Goal: Information Seeking & Learning: Check status

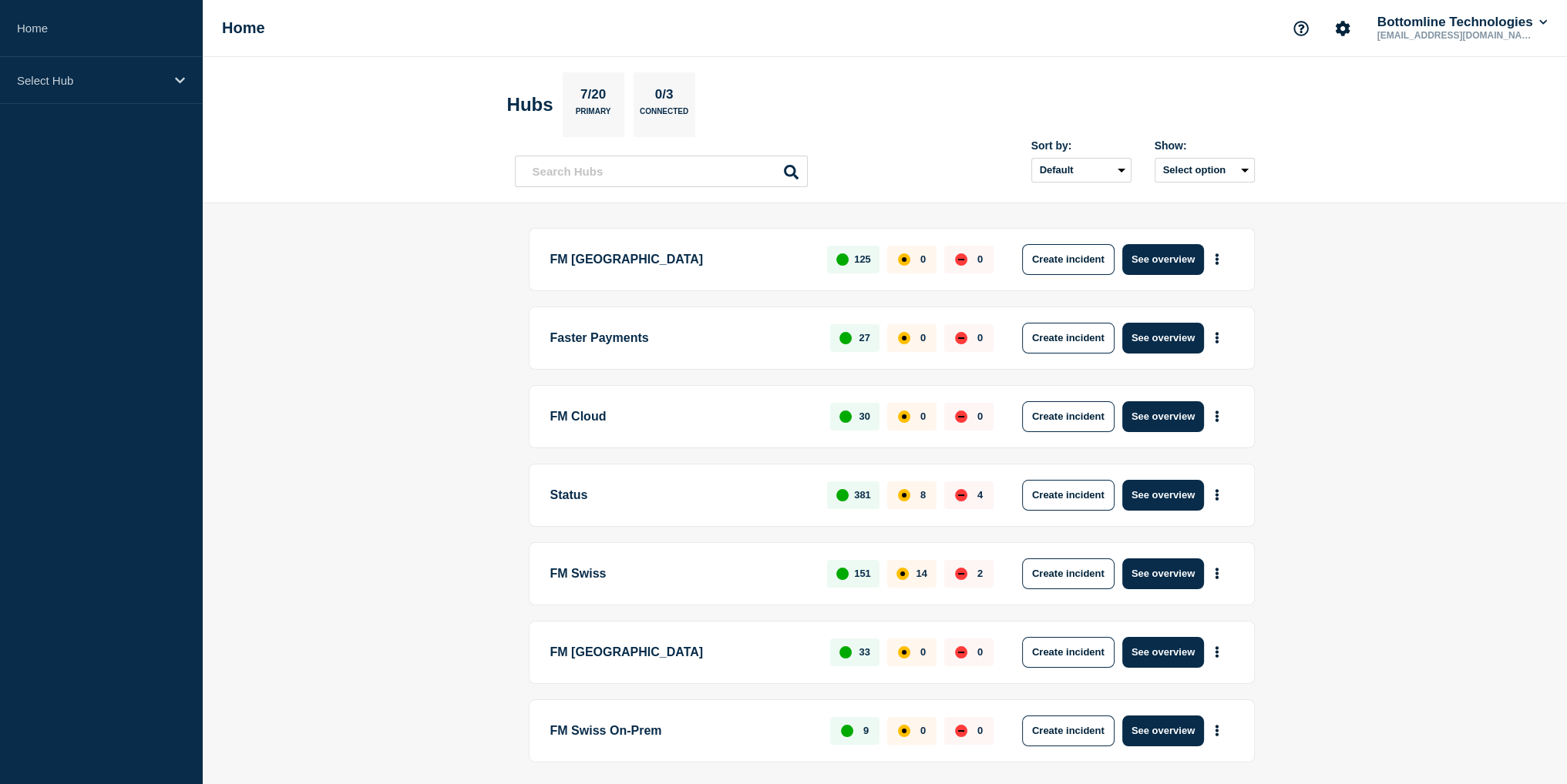
scroll to position [52, 0]
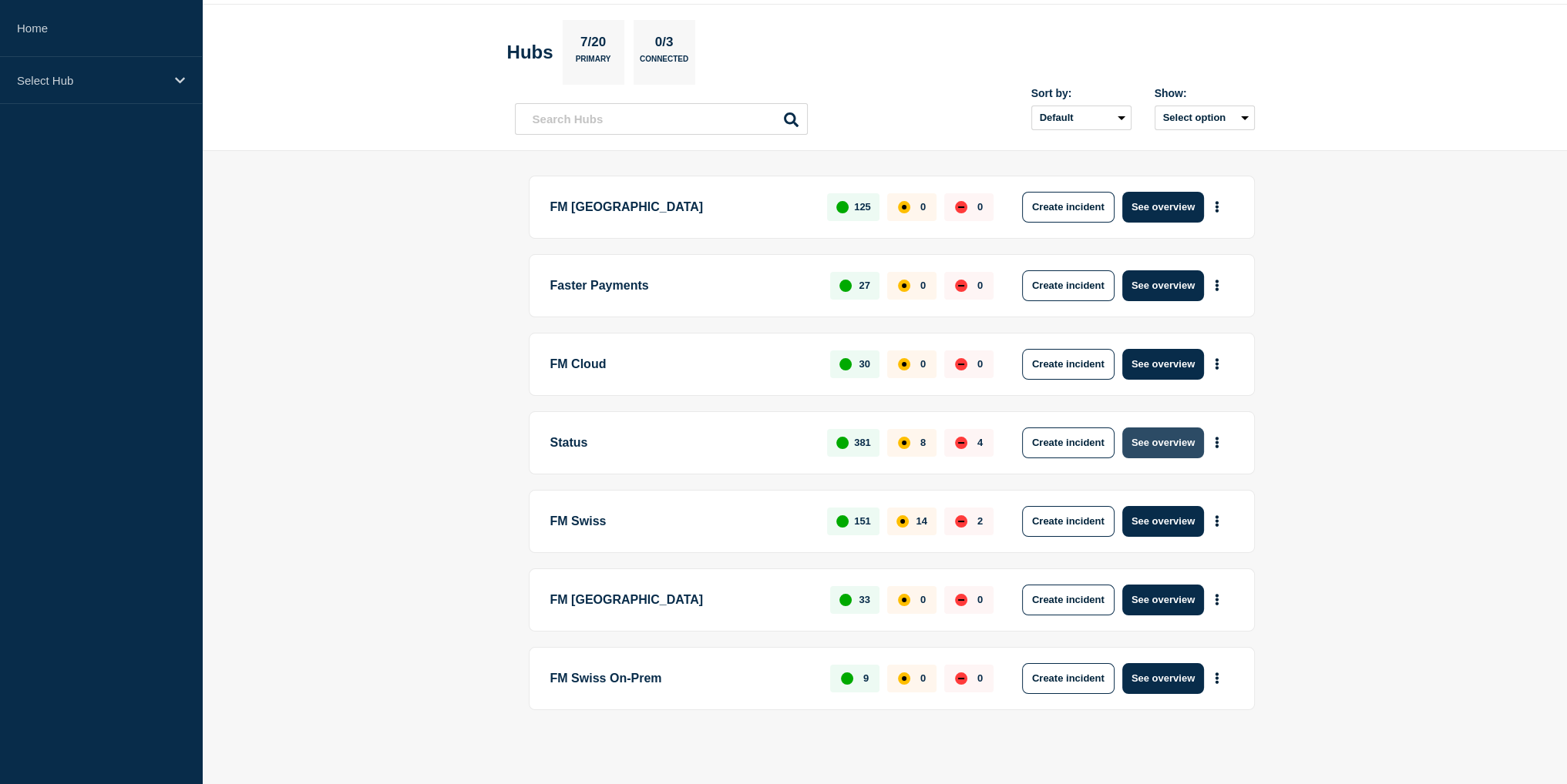
click at [1138, 441] on button "See overview" at bounding box center [1163, 443] width 82 height 31
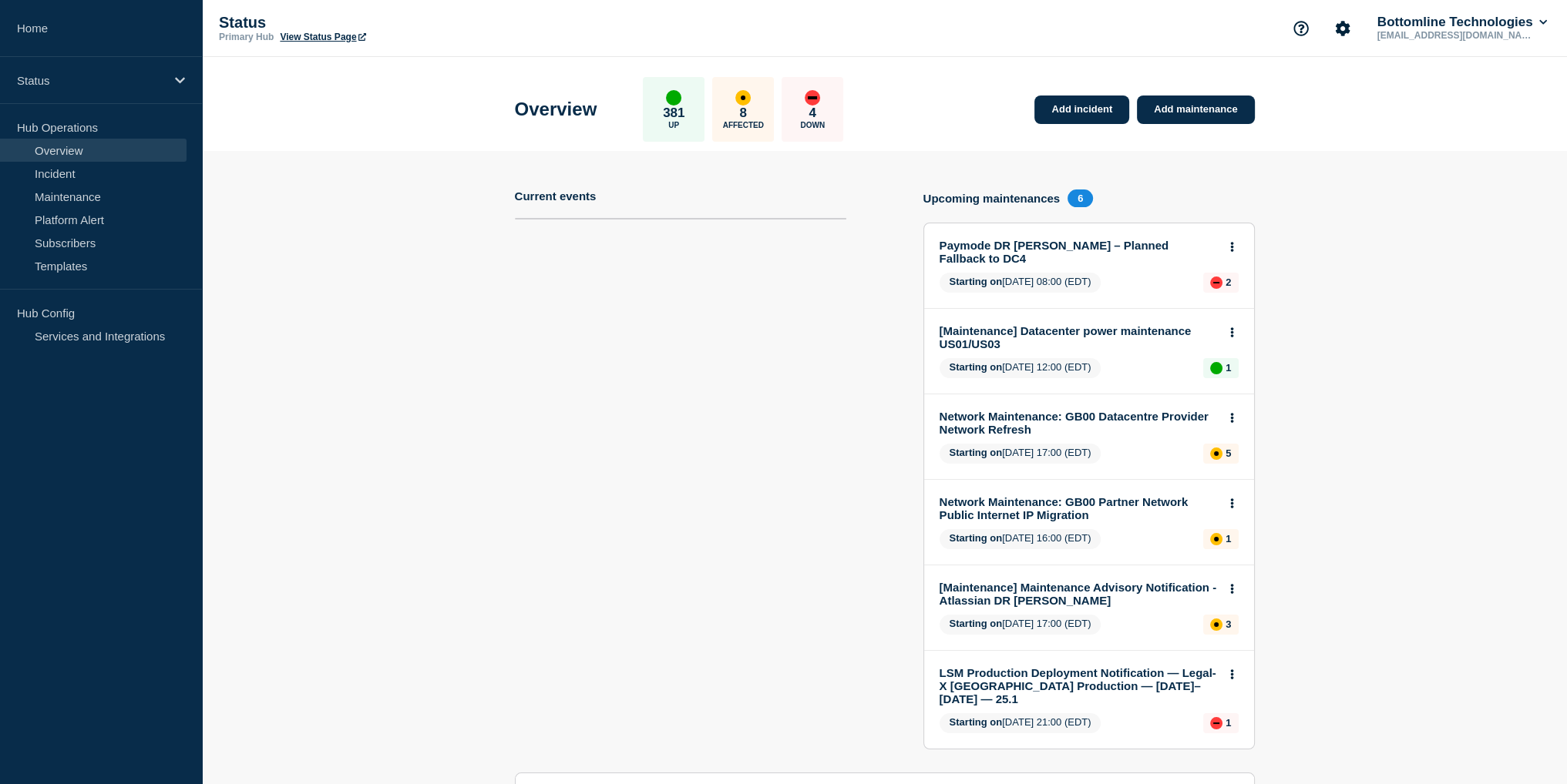
drag, startPoint x: 415, startPoint y: 354, endPoint x: 348, endPoint y: 333, distance: 70.2
click at [348, 333] on section "Add incident Add maintenance Current events Upcoming maintenances 6 Paymode DR …" at bounding box center [885, 697] width 1366 height 1094
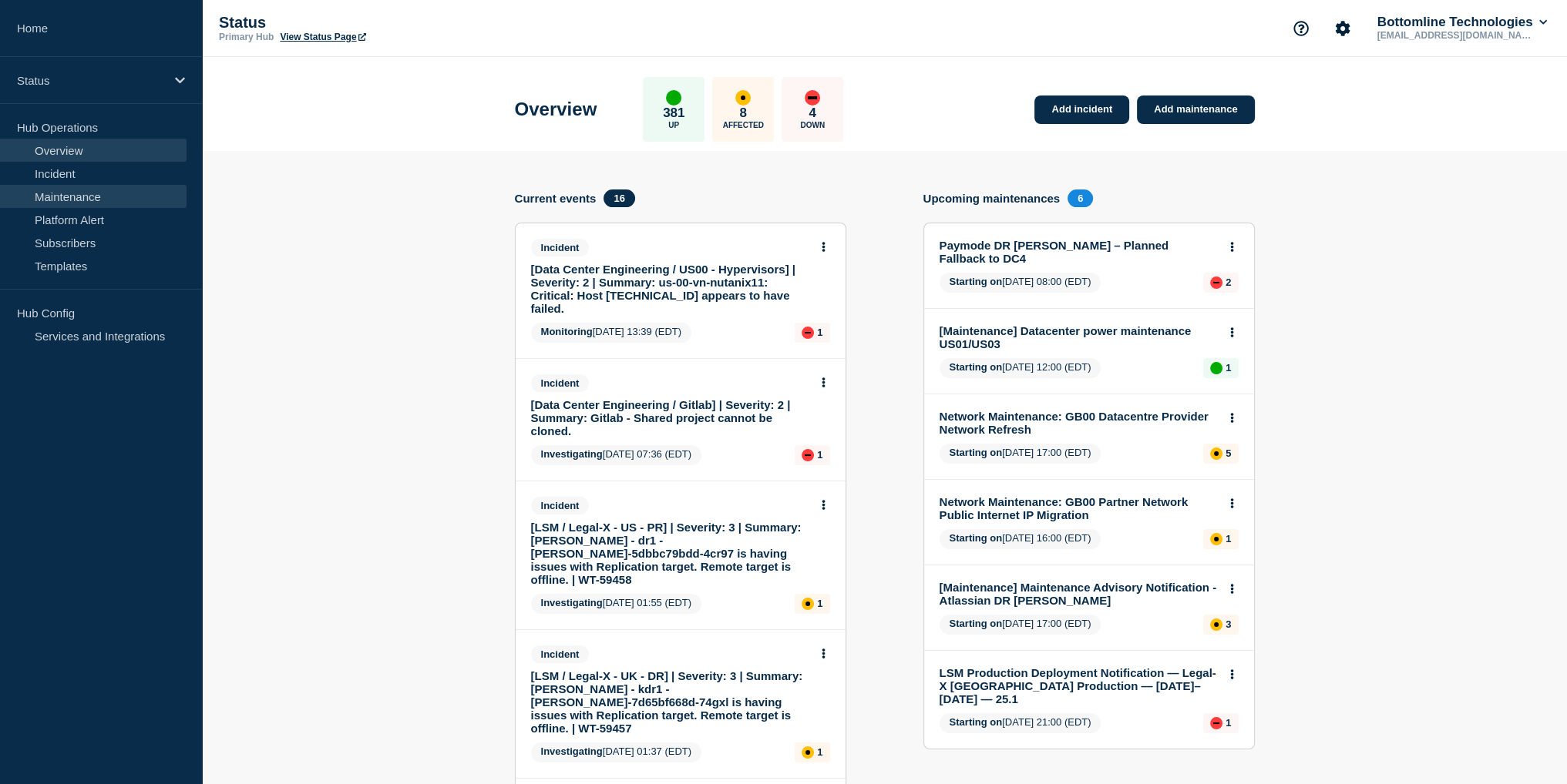
click at [73, 195] on link "Maintenance" at bounding box center [93, 196] width 187 height 23
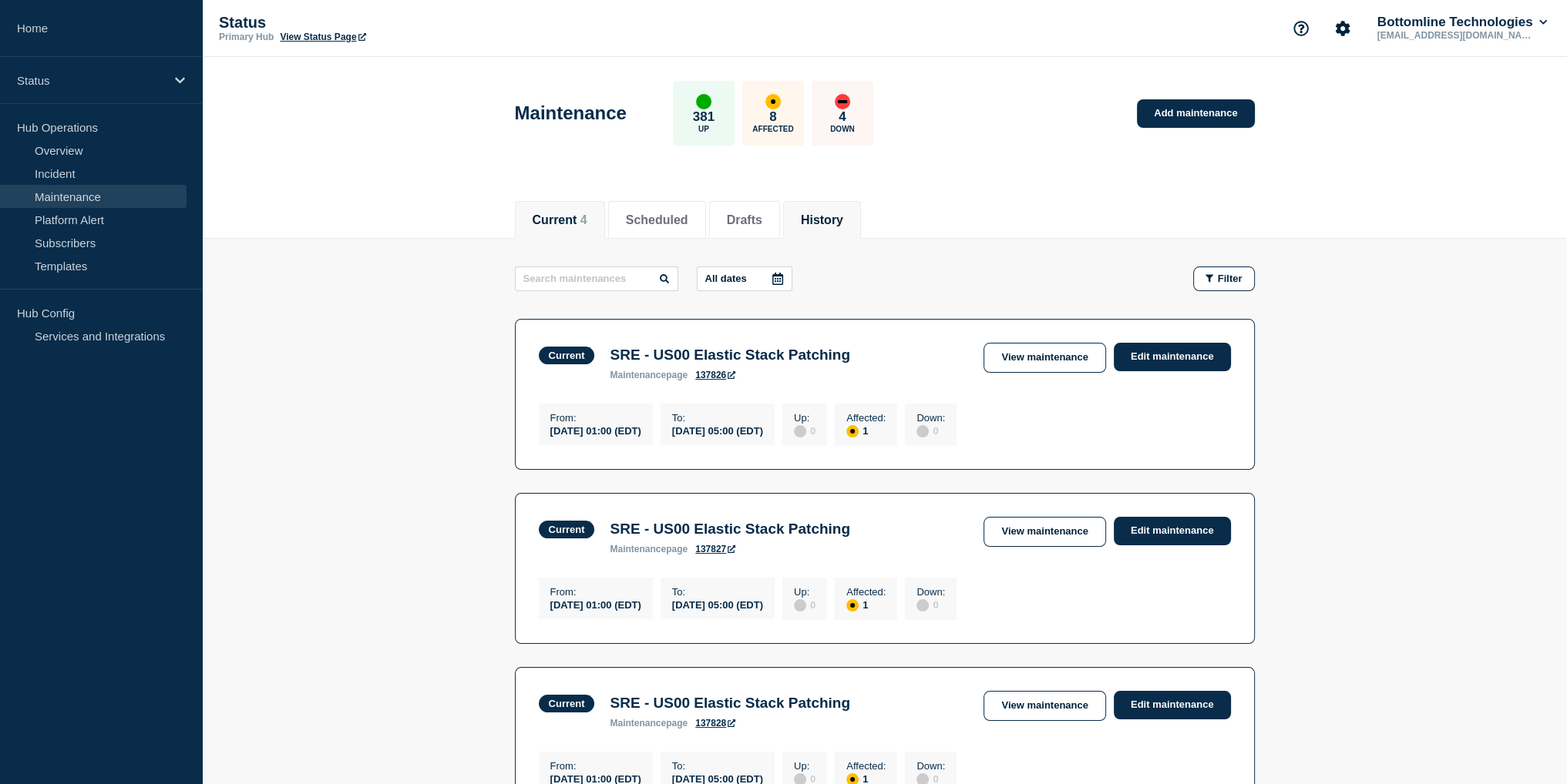
click at [843, 220] on button "History" at bounding box center [822, 220] width 42 height 14
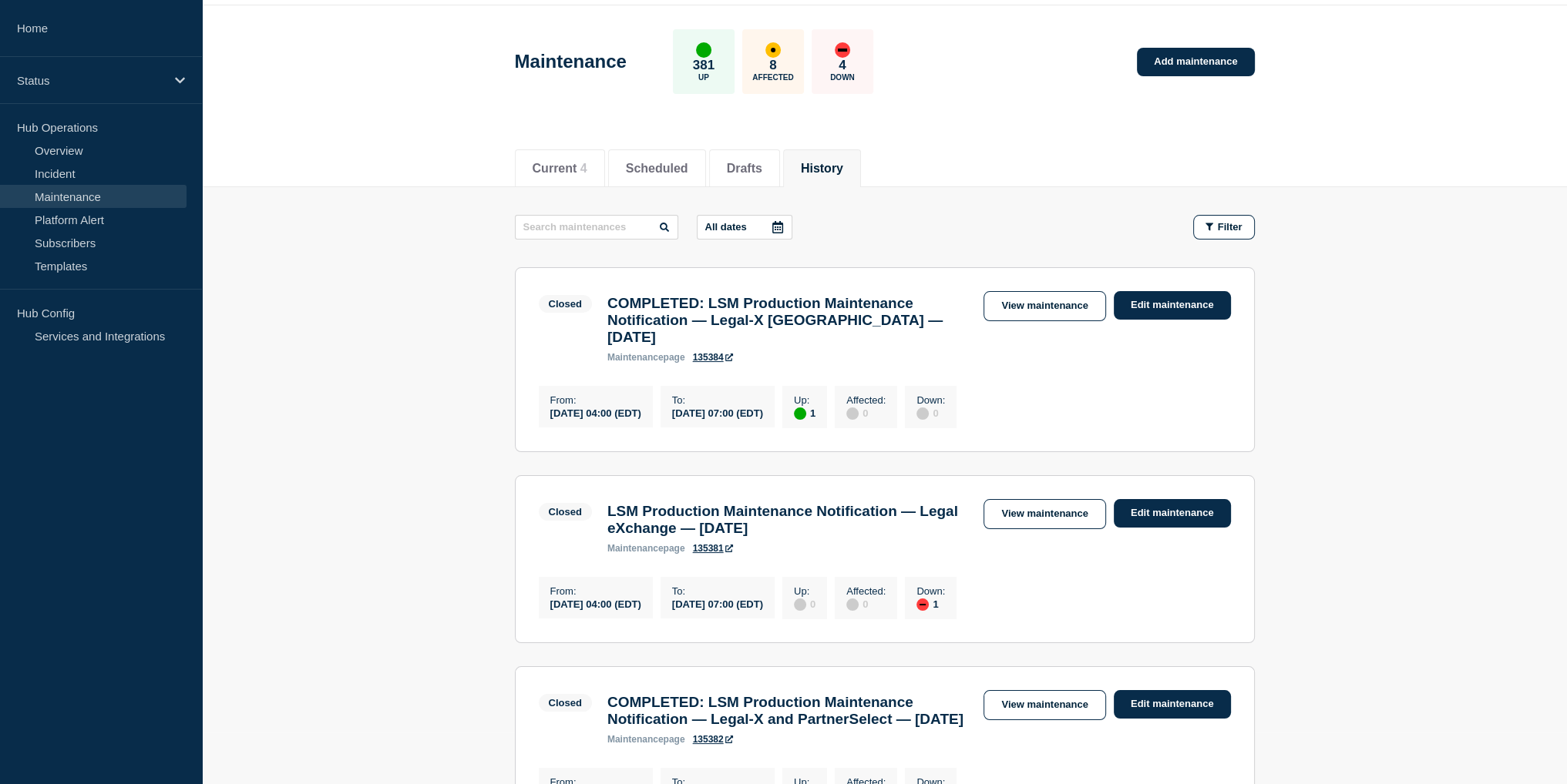
scroll to position [77, 0]
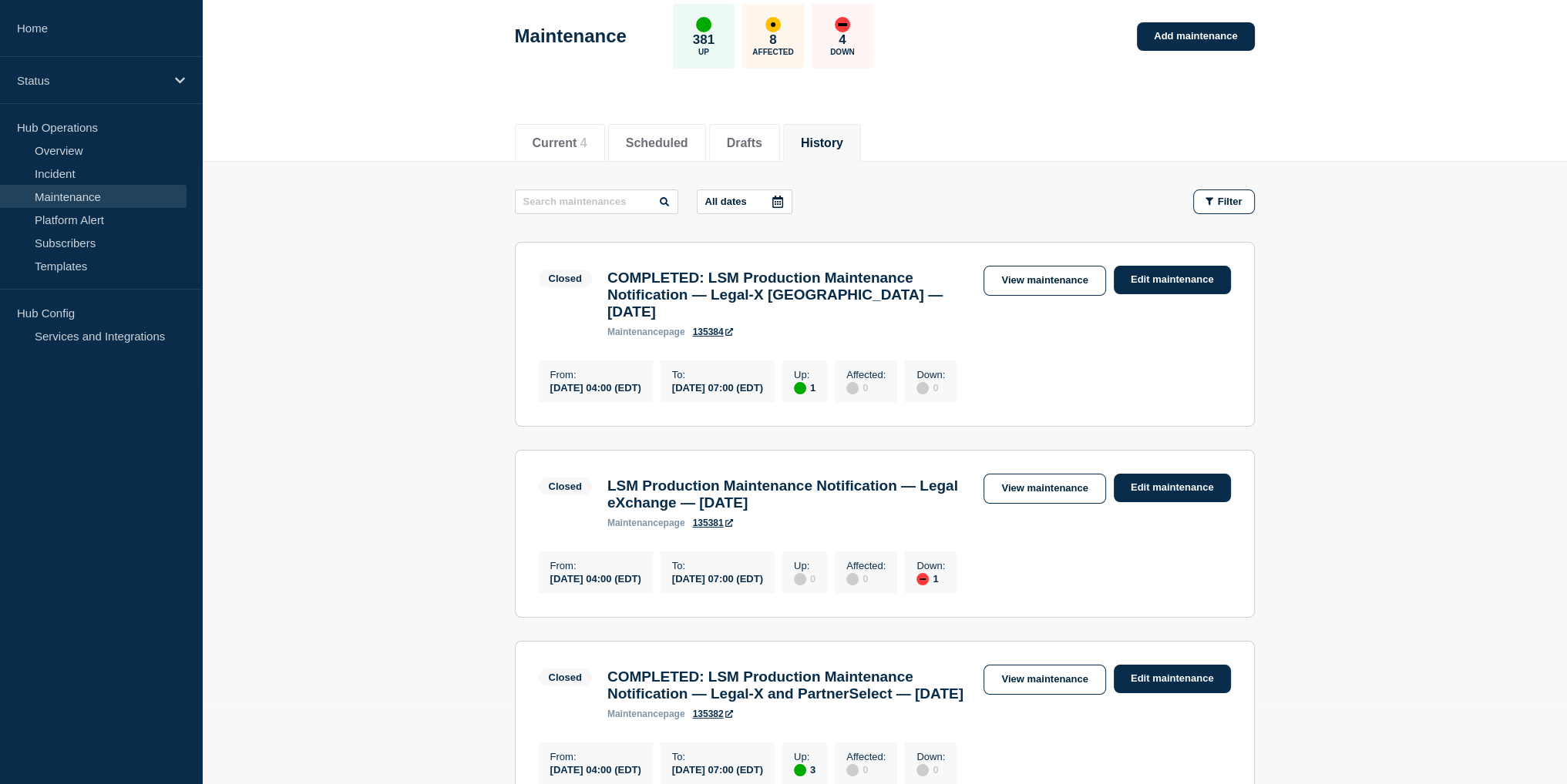
click at [621, 193] on input "text" at bounding box center [596, 202] width 163 height 25
type input "jira"
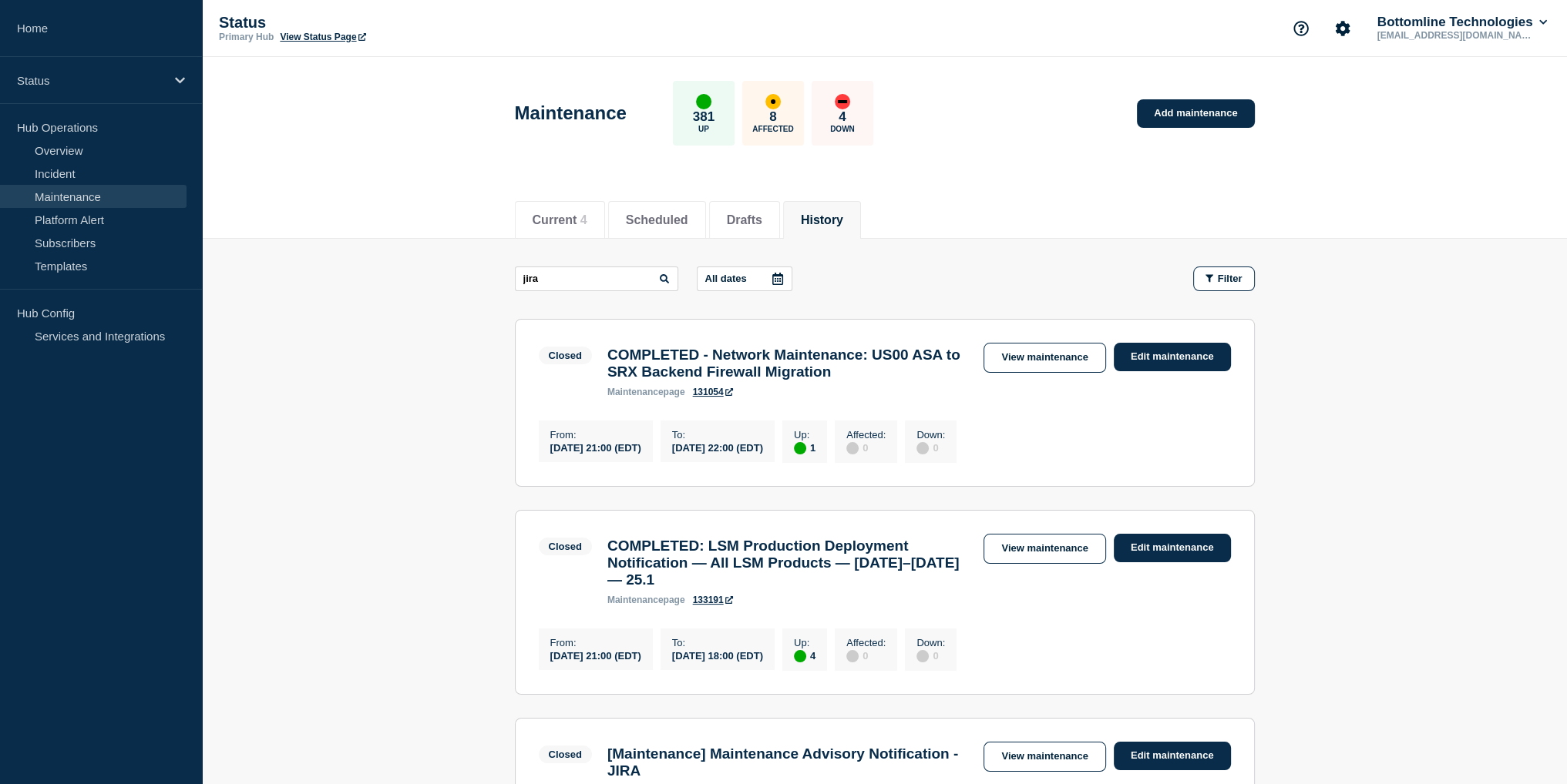
click at [669, 278] on icon at bounding box center [664, 279] width 9 height 9
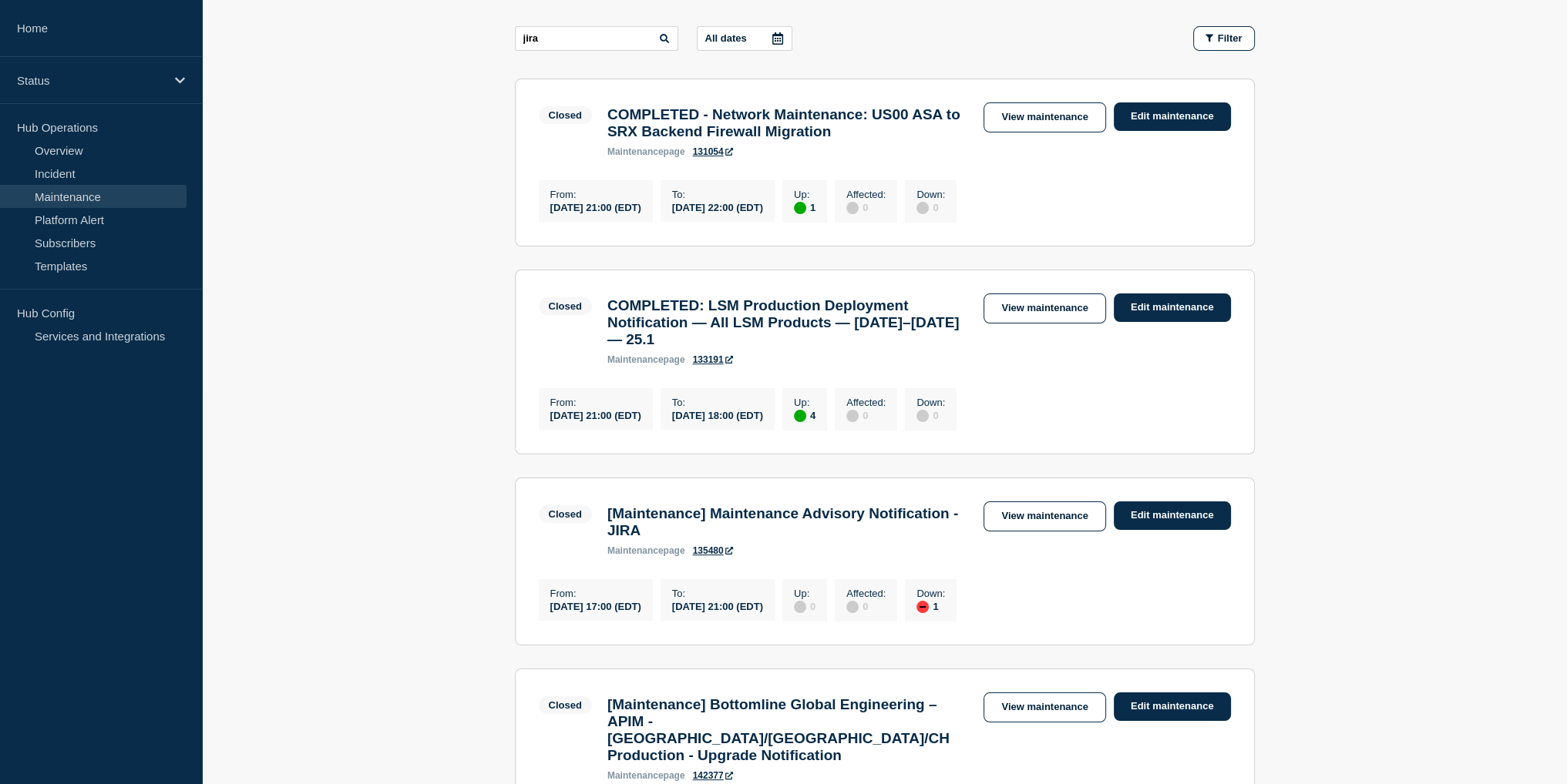
scroll to position [462, 0]
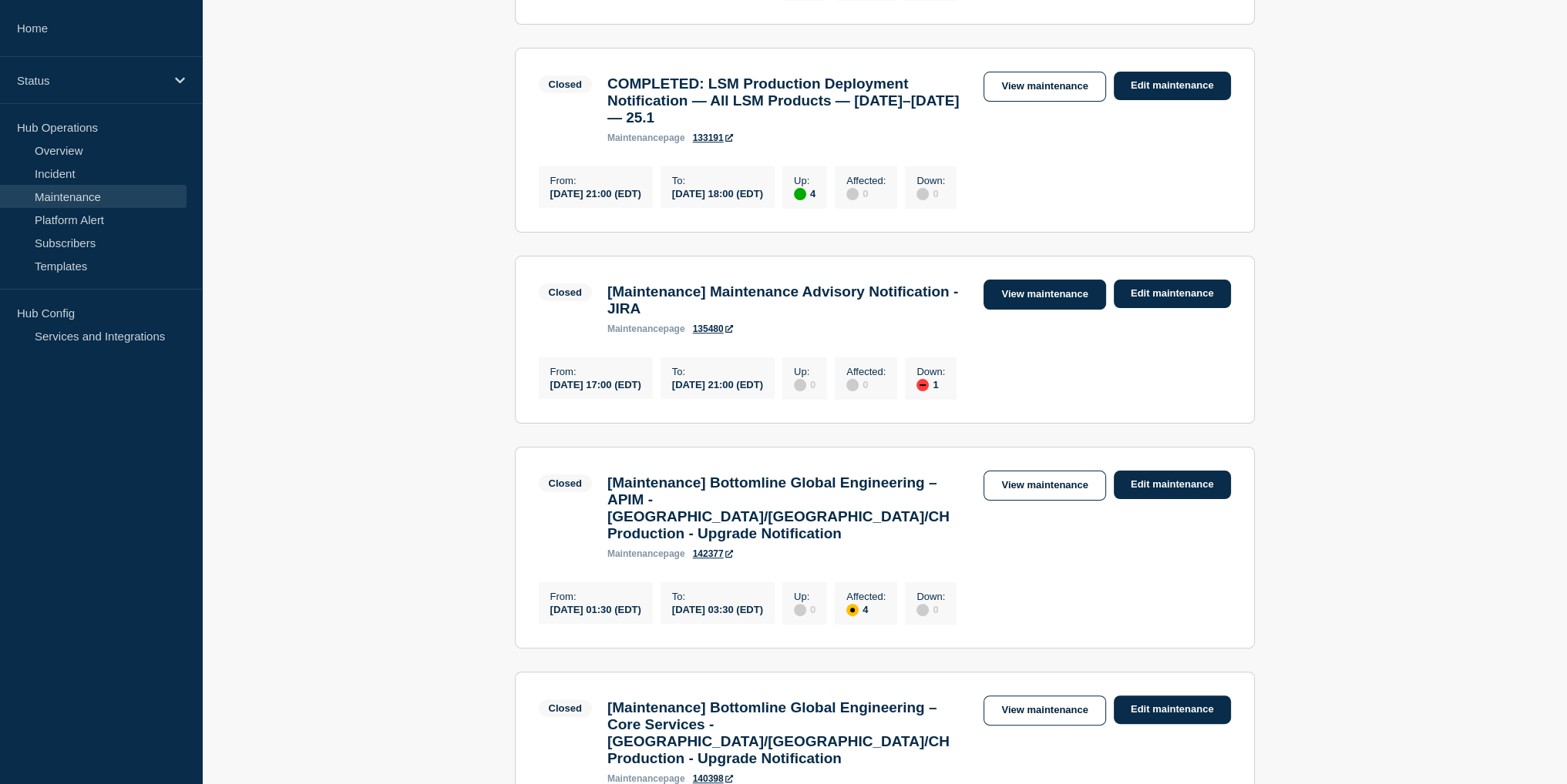
click at [1070, 310] on link "View maintenance" at bounding box center [1044, 295] width 122 height 30
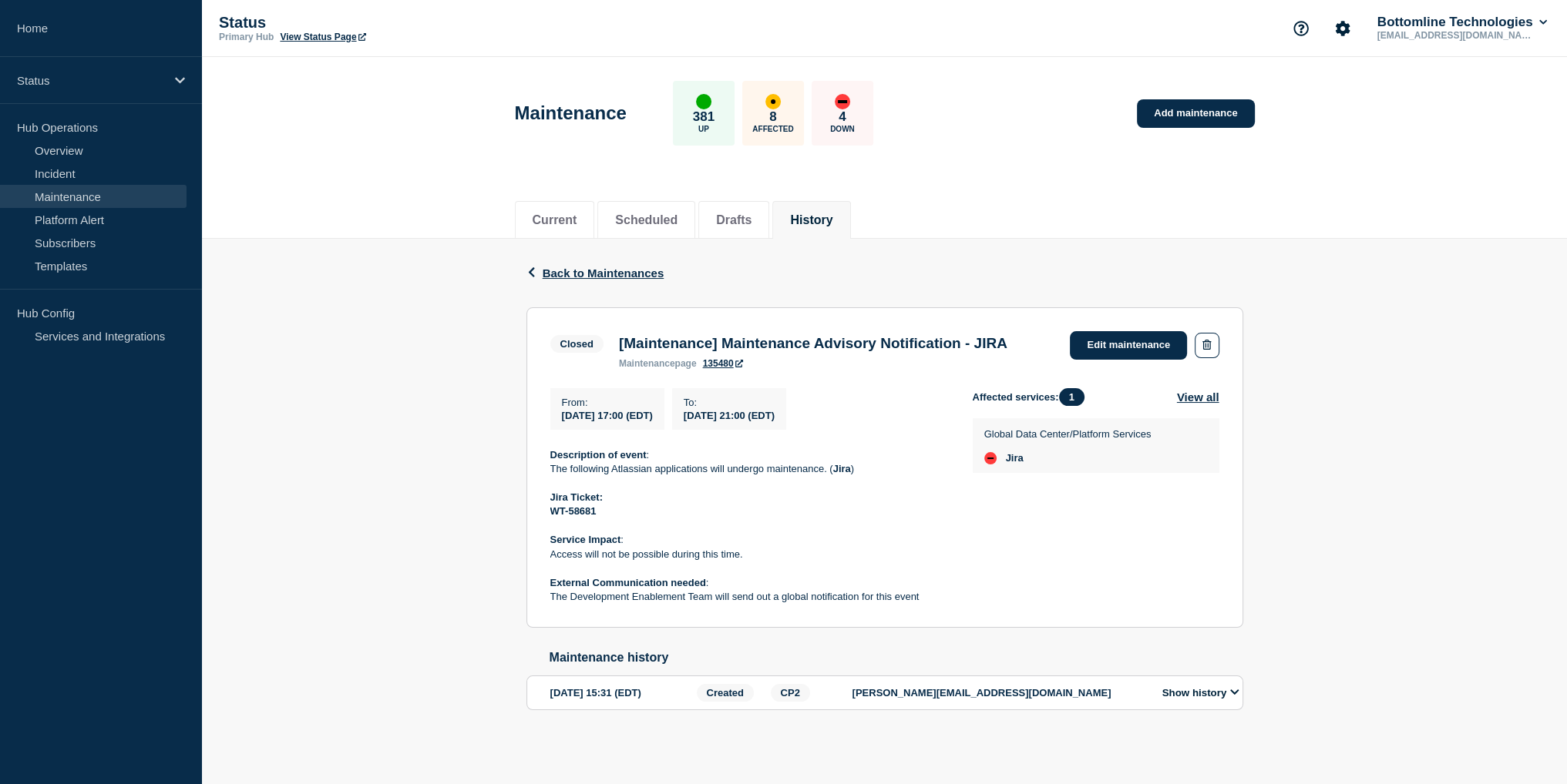
click at [679, 476] on p "The following Atlassian applications will undergo maintenance. ( Jira )" at bounding box center [749, 469] width 398 height 14
click at [733, 476] on p "The following Atlassian applications will undergo maintenance. ( Jira )" at bounding box center [749, 469] width 398 height 14
click at [580, 517] on strong "WT-58681" at bounding box center [574, 511] width 47 height 12
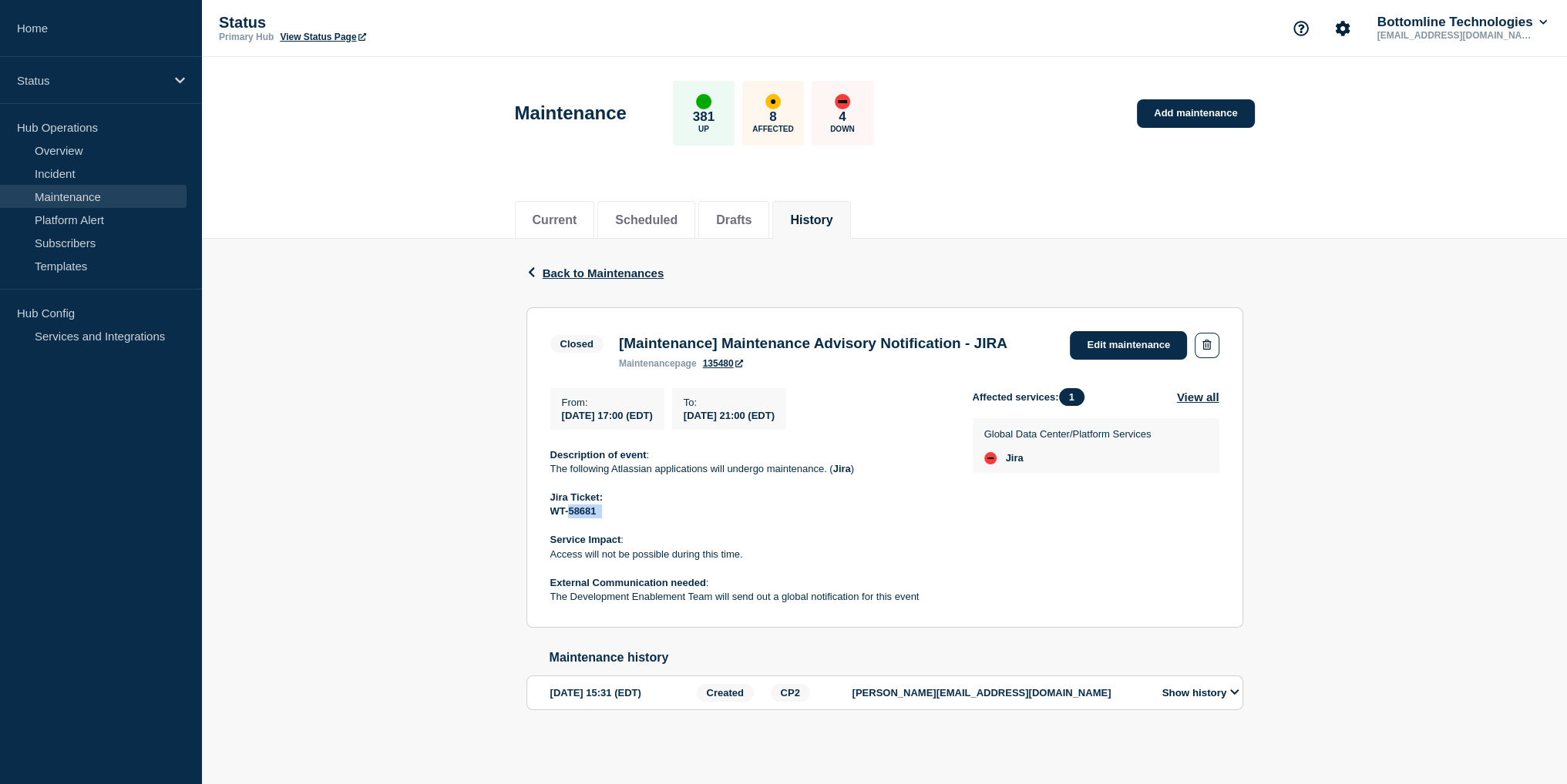
click at [580, 517] on strong "WT-58681" at bounding box center [574, 511] width 47 height 12
